Goal: Communication & Community: Participate in discussion

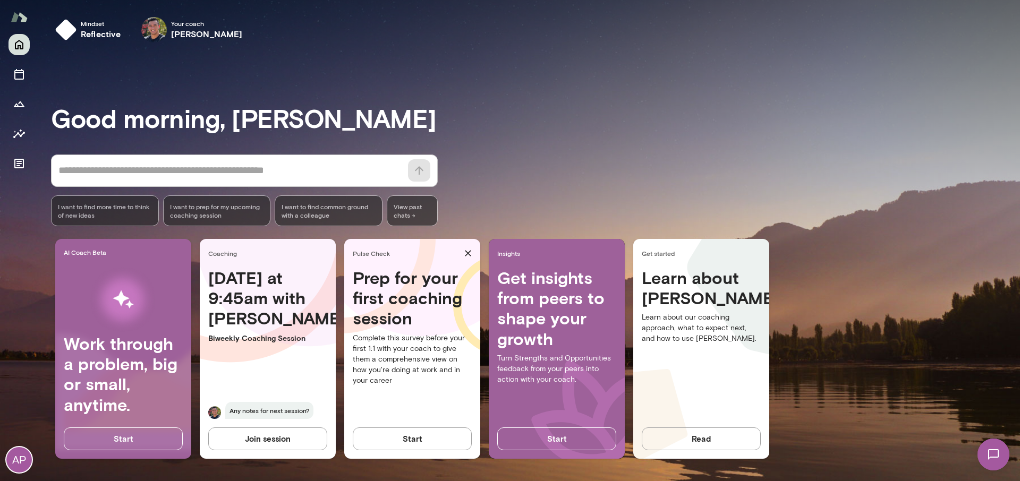
click at [986, 458] on img at bounding box center [993, 455] width 44 height 44
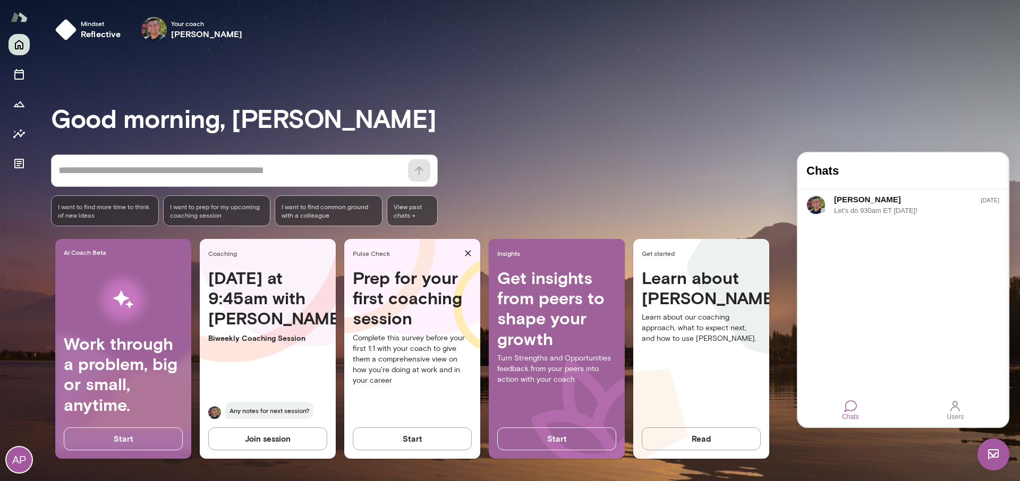
click at [769, 139] on div "Good morning, Anamika * ​ ​ I want to find more time to think of new ideas I wa…" at bounding box center [535, 266] width 969 height 405
click at [912, 175] on h4 "Chats" at bounding box center [902, 171] width 193 height 14
drag, startPoint x: 986, startPoint y: 456, endPoint x: 1915, endPoint y: 886, distance: 1023.3
click at [986, 456] on img at bounding box center [993, 455] width 32 height 32
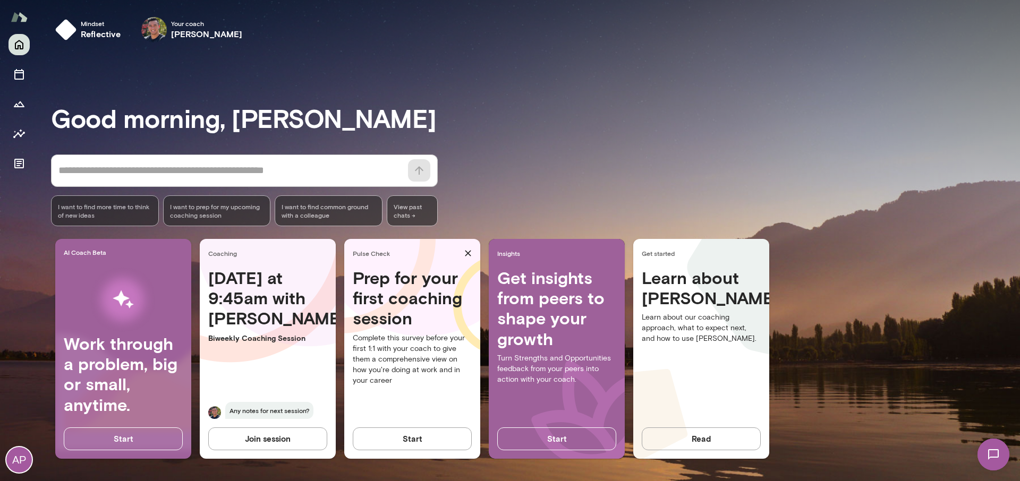
click at [985, 455] on img at bounding box center [993, 455] width 44 height 44
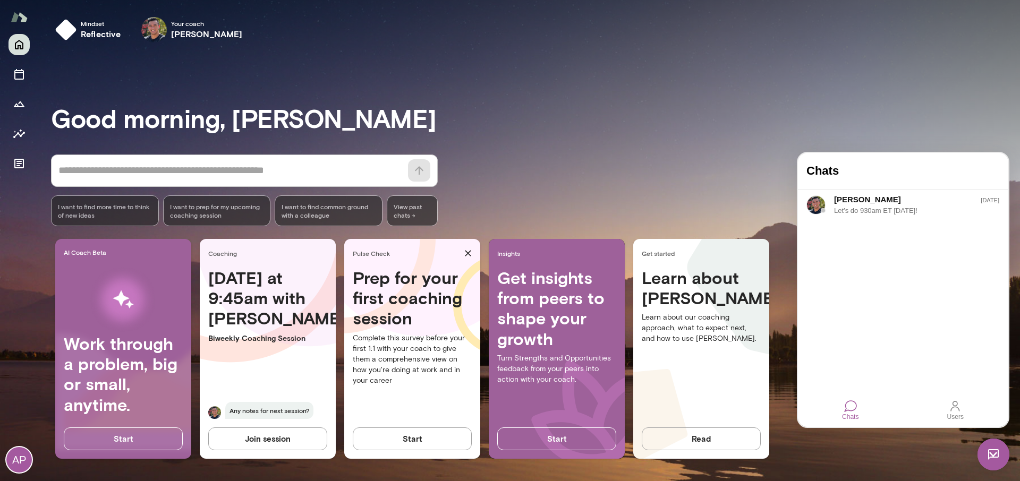
click at [857, 409] on div "Chats" at bounding box center [850, 410] width 25 height 29
click at [954, 411] on div at bounding box center [955, 406] width 13 height 13
click at [847, 197] on div "[PERSON_NAME]" at bounding box center [894, 194] width 177 height 5
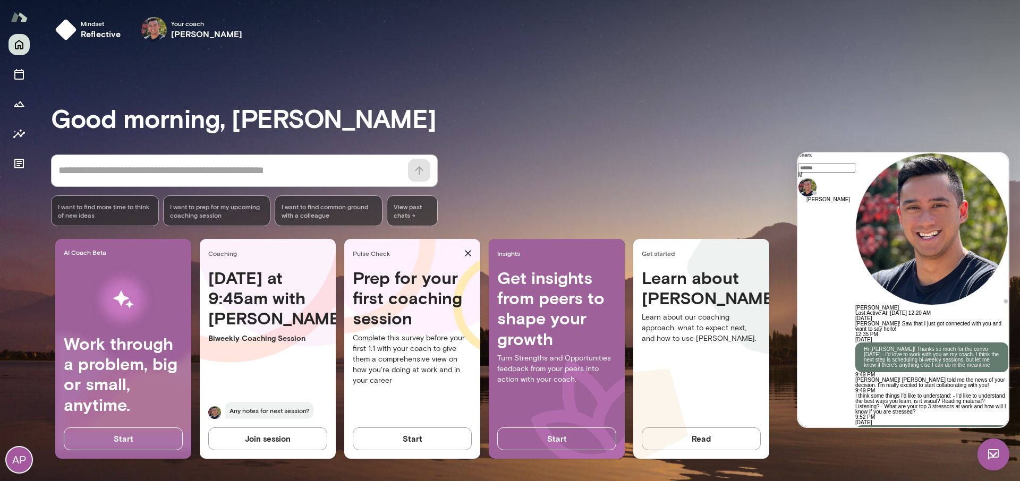
scroll to position [1524, 0]
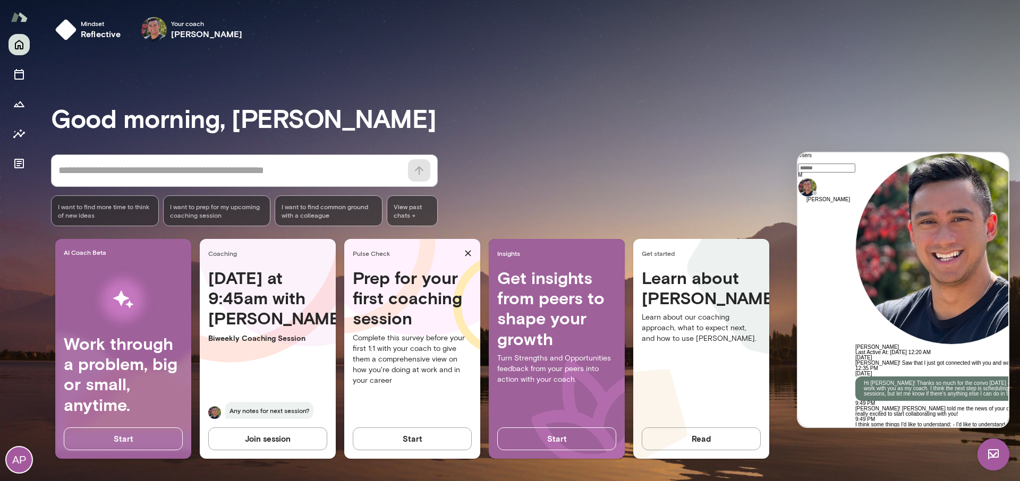
scroll to position [1584, 0]
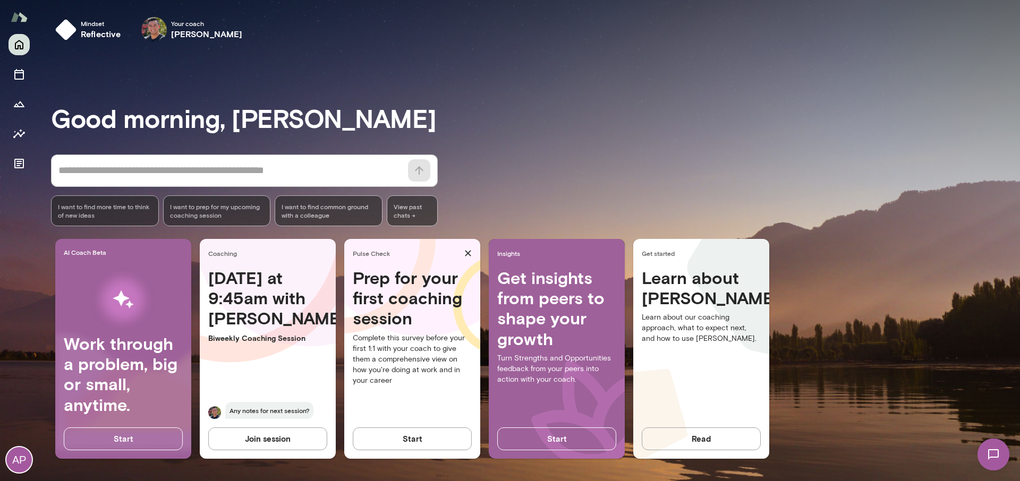
click at [984, 463] on img at bounding box center [993, 455] width 44 height 44
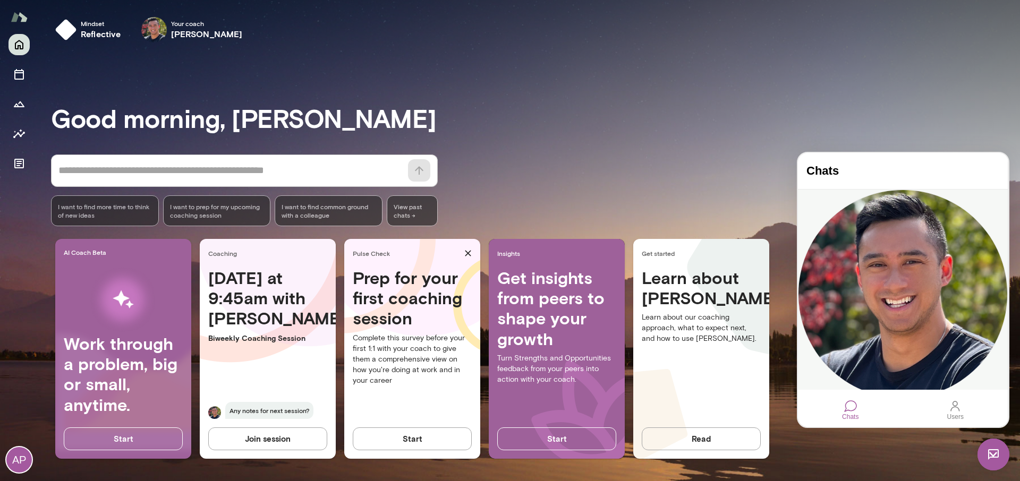
click at [880, 415] on div "Is now still a good time?" at bounding box center [903, 417] width 210 height 5
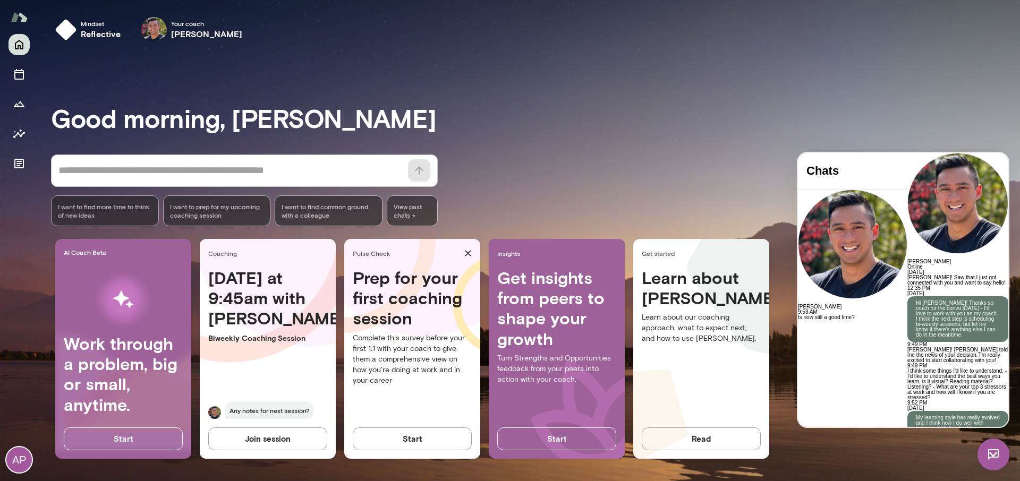
scroll to position [1618, 0]
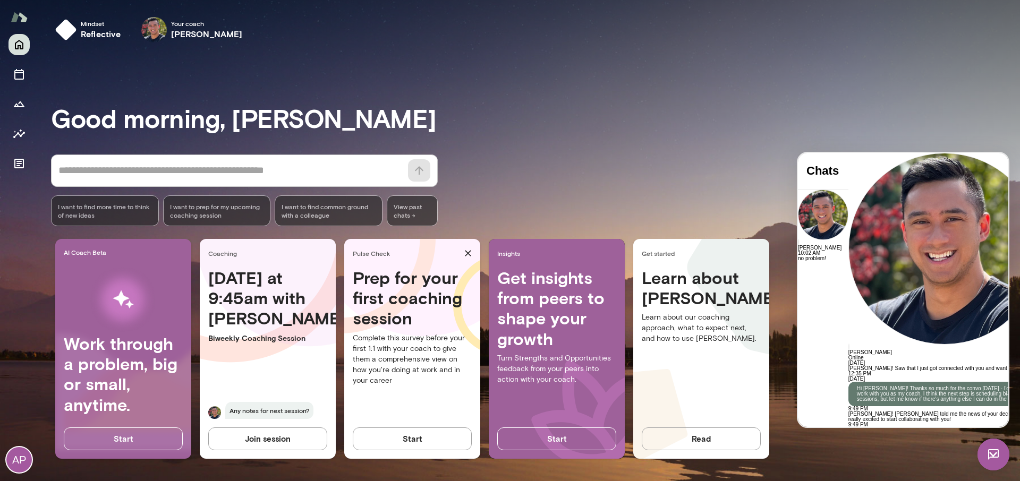
scroll to position [1791, 0]
